Goal: Download file/media

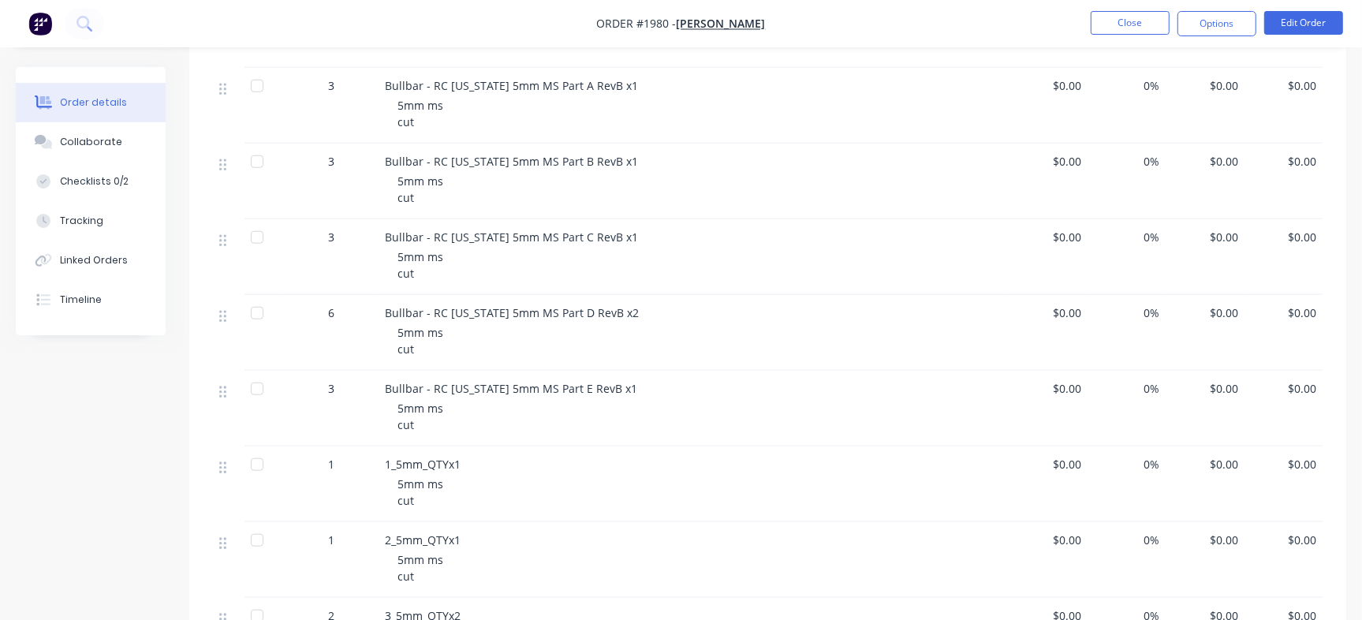
scroll to position [1207, 0]
click at [118, 143] on button "Collaborate" at bounding box center [91, 141] width 150 height 39
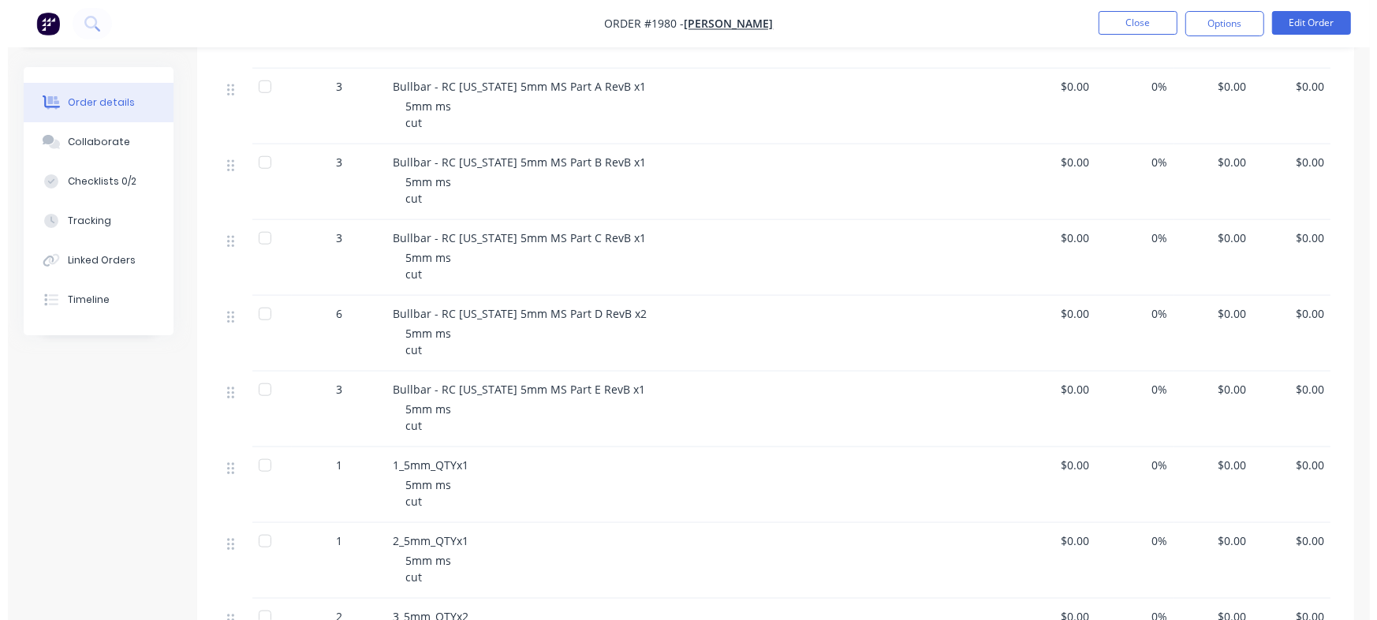
scroll to position [0, 0]
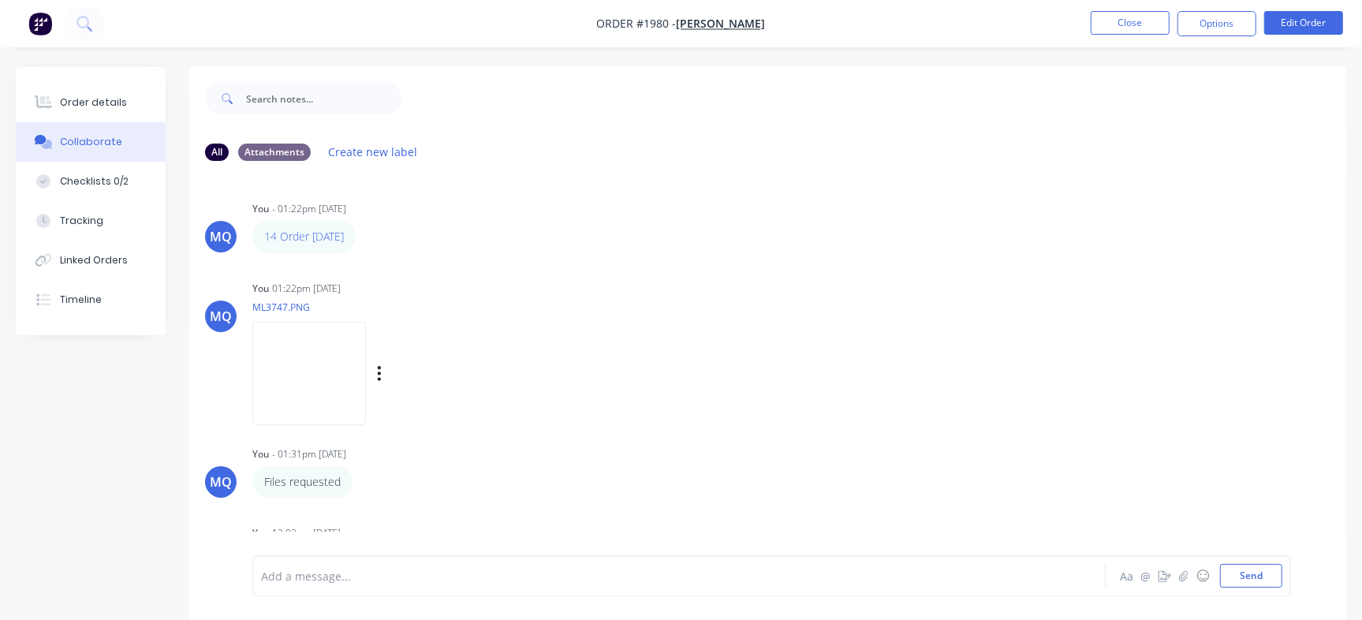
drag, startPoint x: 0, startPoint y: 0, endPoint x: 920, endPoint y: 284, distance: 963.1
click at [930, 289] on div "MQ You 01:22pm [DATE] ML3747.PNG Labels Download Delete" at bounding box center [767, 348] width 1157 height 142
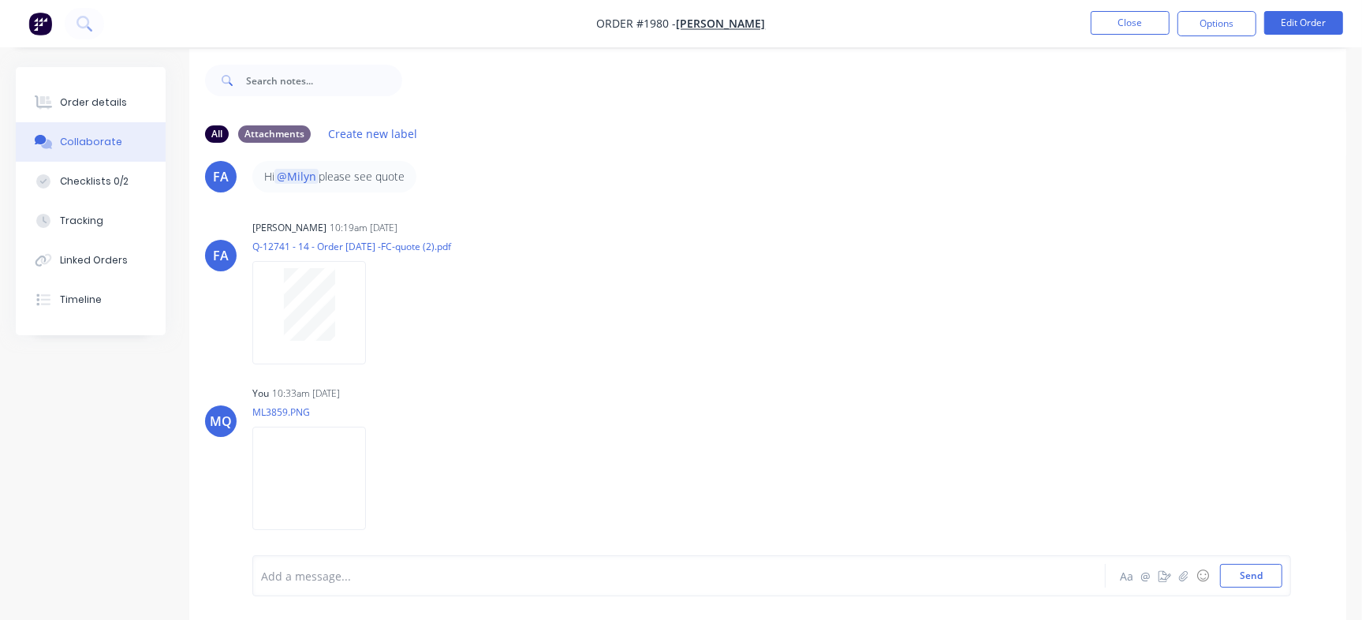
scroll to position [24, 0]
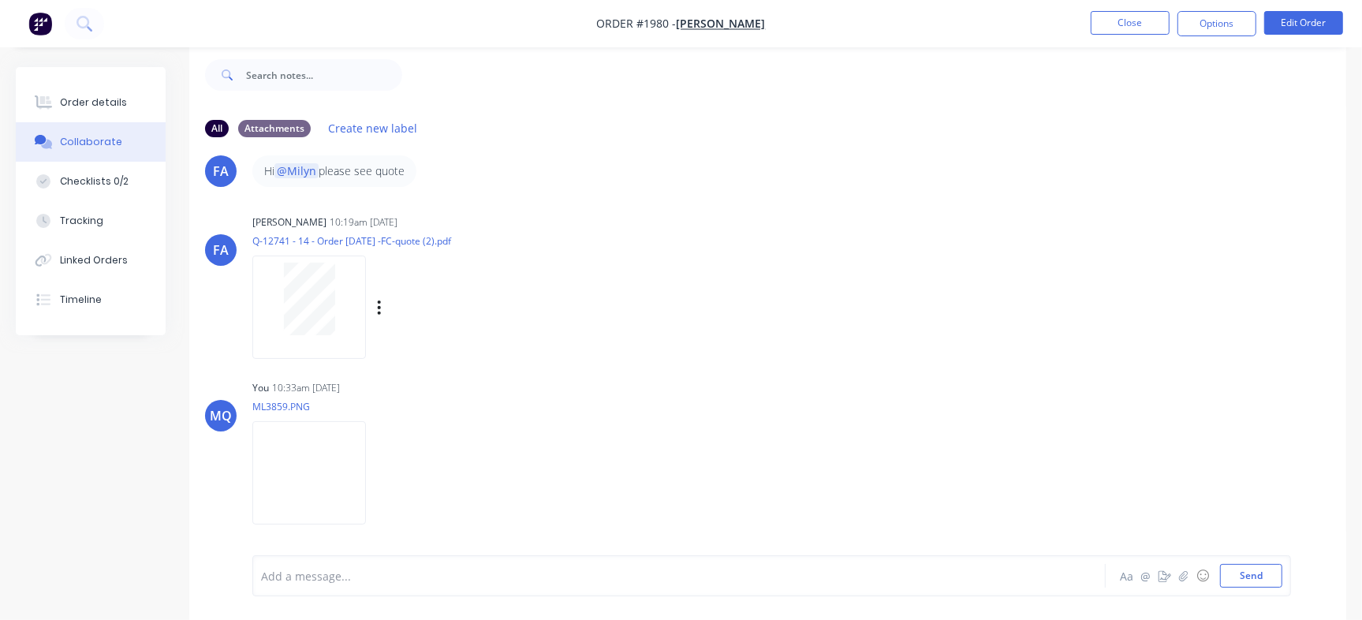
click at [384, 314] on div "Labels Download Delete" at bounding box center [460, 308] width 177 height 23
click at [376, 313] on button "button" at bounding box center [379, 308] width 6 height 23
click at [403, 347] on button "Download" at bounding box center [482, 349] width 177 height 35
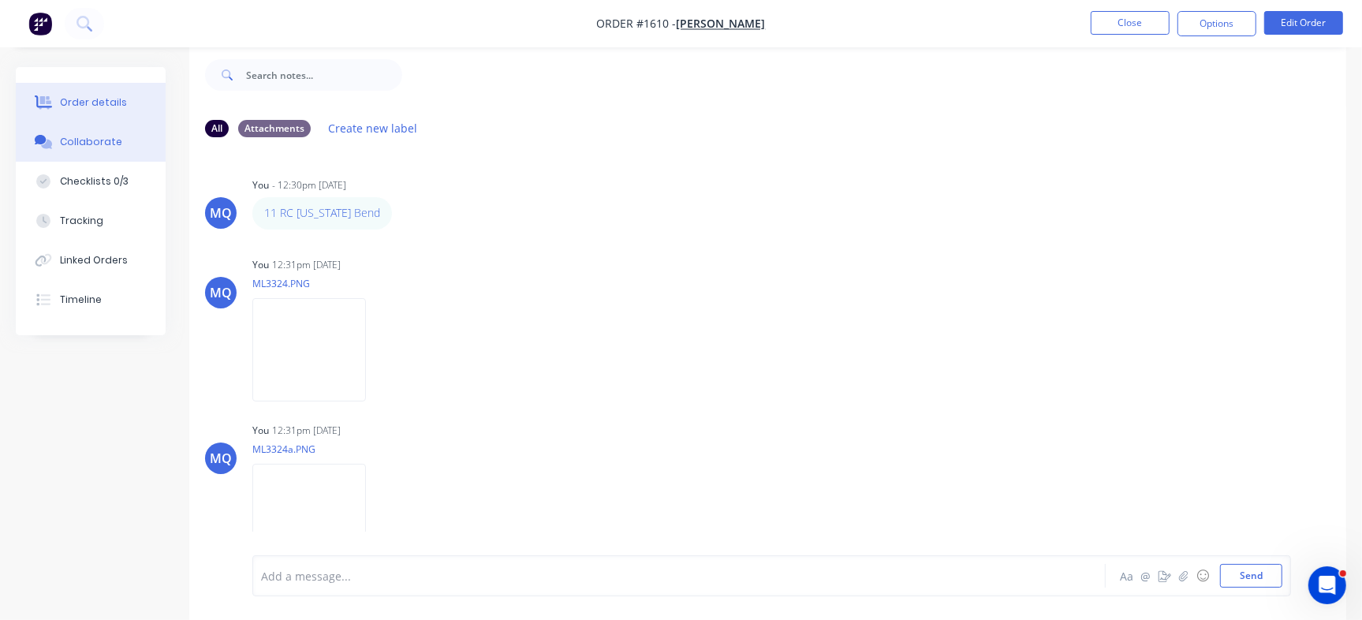
scroll to position [298, 0]
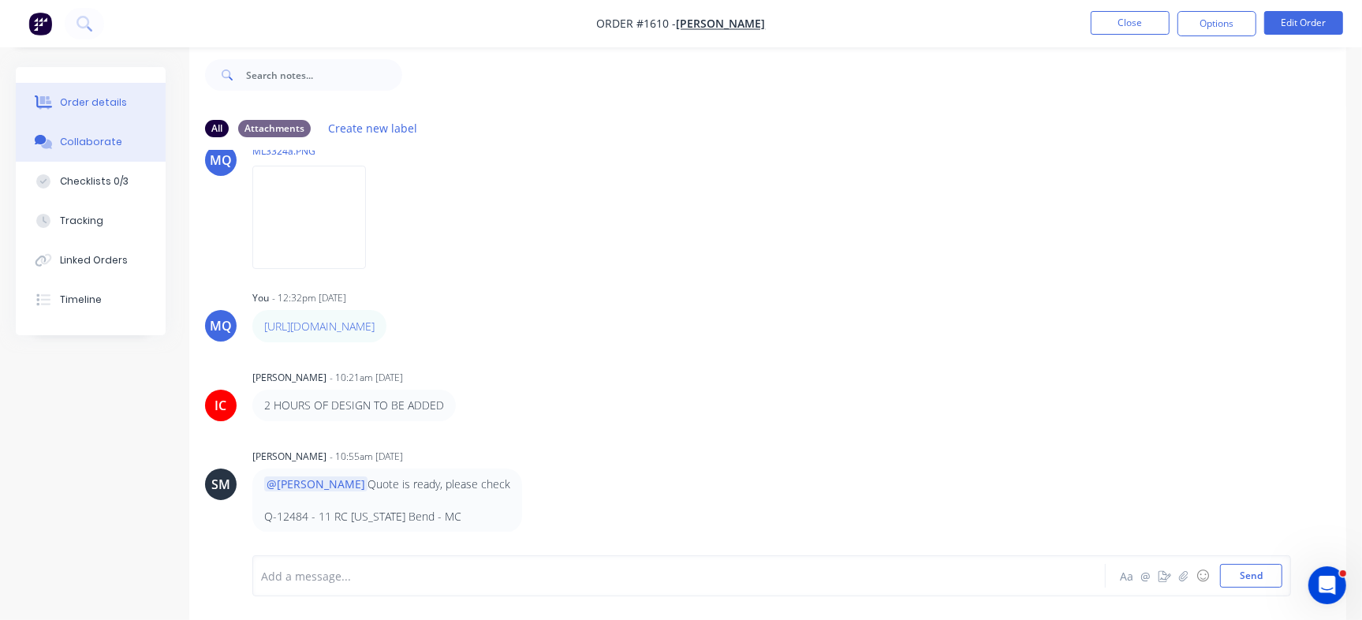
click at [106, 112] on button "Order details" at bounding box center [91, 102] width 150 height 39
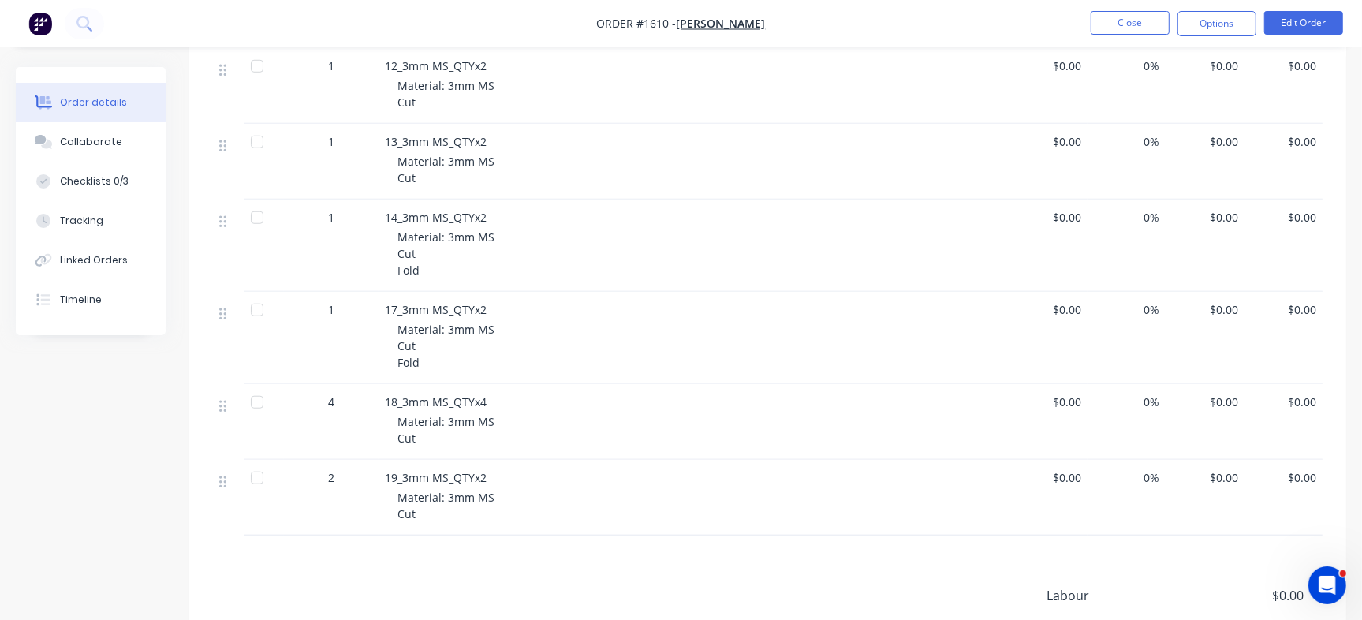
scroll to position [1070, 0]
